Goal: Task Accomplishment & Management: Manage account settings

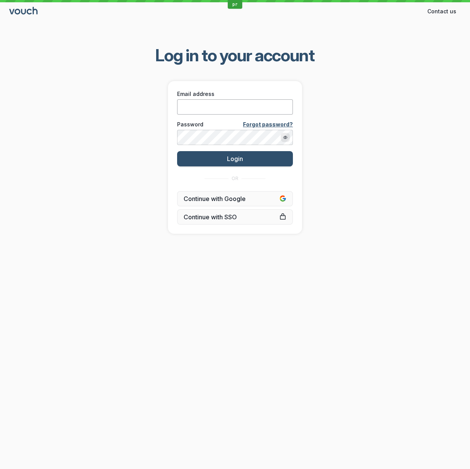
click at [244, 107] on input "Email address" at bounding box center [235, 106] width 116 height 15
paste input "[EMAIL_ADDRESS][DOMAIN_NAME]"
type input "[EMAIL_ADDRESS][DOMAIN_NAME]"
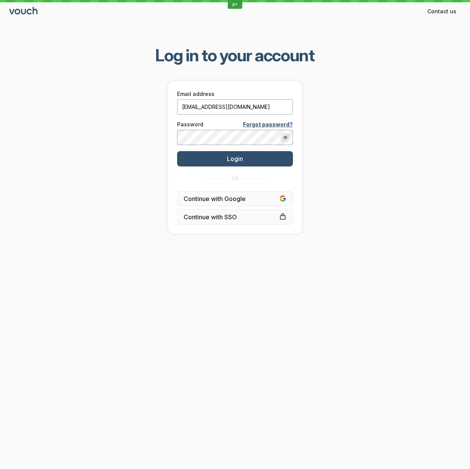
click at [177, 151] on button "Login" at bounding box center [235, 158] width 116 height 15
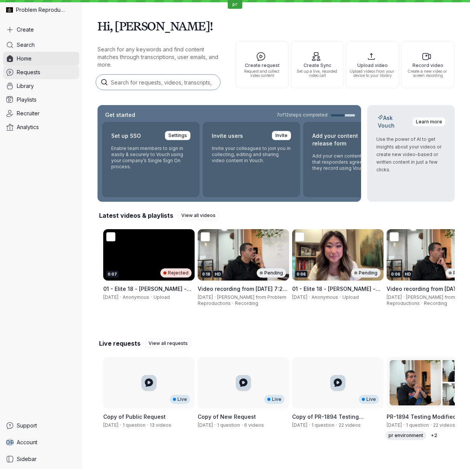
click at [37, 73] on span "Requests" at bounding box center [29, 73] width 24 height 8
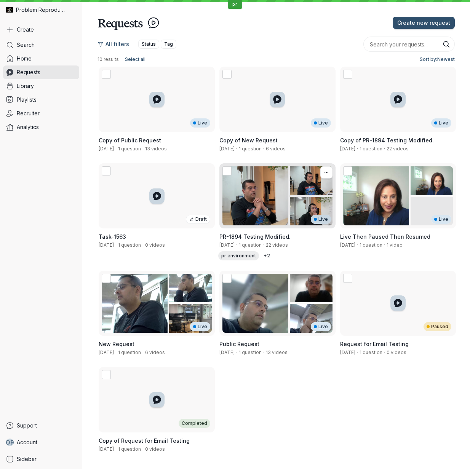
click at [285, 192] on div "Live" at bounding box center [277, 195] width 116 height 65
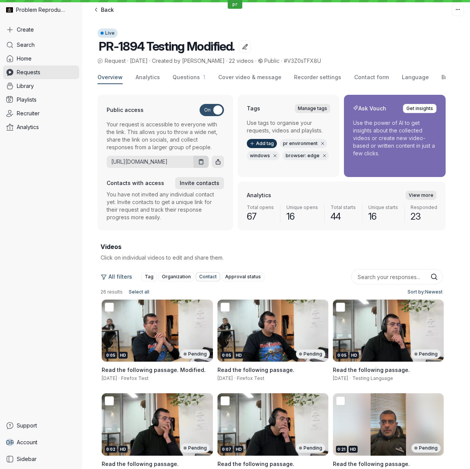
click at [206, 275] on span "Contact" at bounding box center [208, 277] width 18 height 8
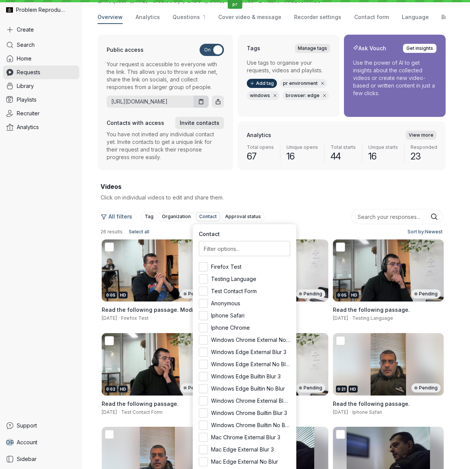
scroll to position [57, 0]
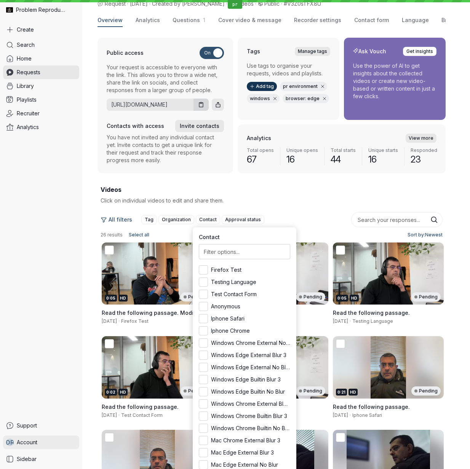
click at [26, 439] on span "Account" at bounding box center [27, 443] width 21 height 8
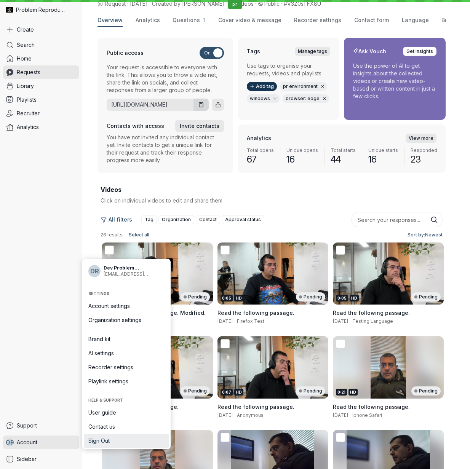
click at [112, 442] on span "Sign Out" at bounding box center [126, 441] width 76 height 8
